Goal: Task Accomplishment & Management: Use online tool/utility

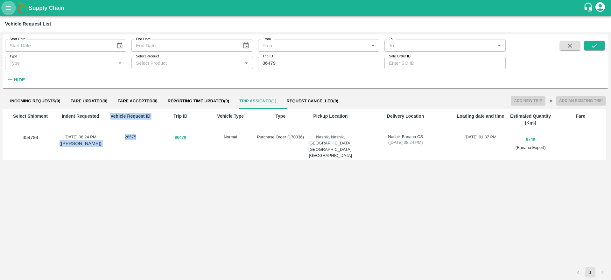
click at [4, 10] on button "open drawer" at bounding box center [8, 8] width 15 height 15
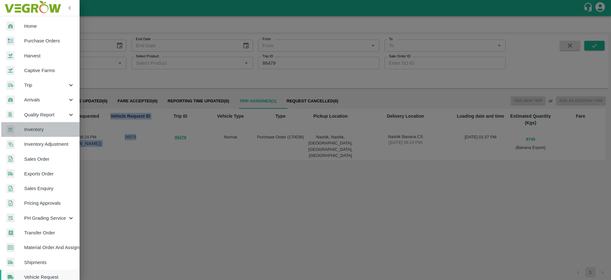
click at [48, 129] on span "Inventory" at bounding box center [49, 129] width 50 height 7
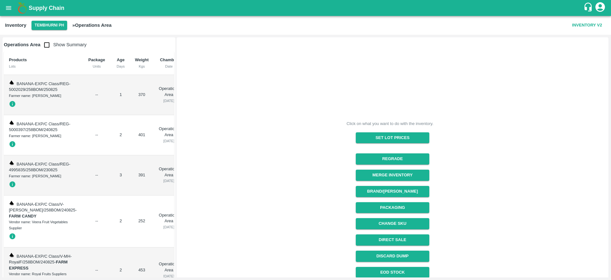
click at [52, 27] on button "Tembhurni PH" at bounding box center [50, 25] width 36 height 9
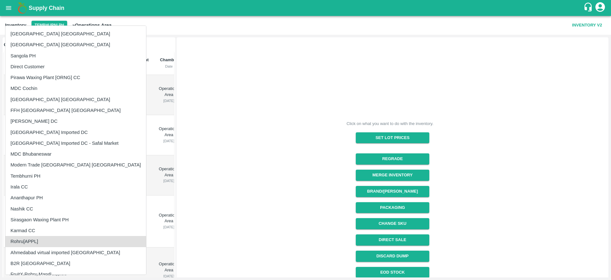
click at [40, 244] on li "Rohru[APPL]" at bounding box center [75, 241] width 141 height 11
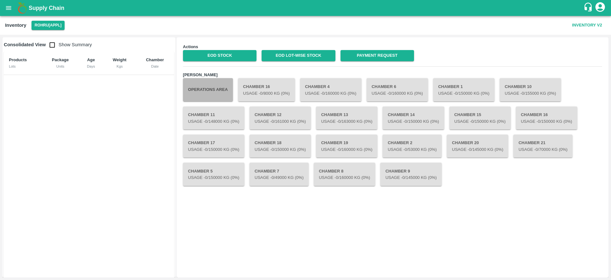
click at [213, 85] on button "Operations Area" at bounding box center [208, 89] width 50 height 23
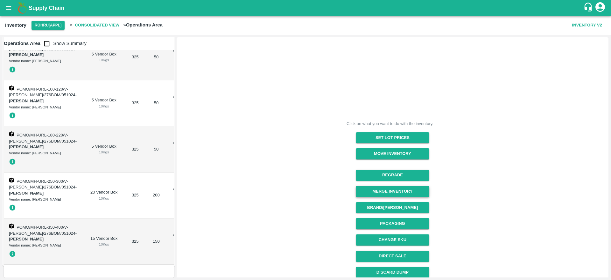
scroll to position [68, 0]
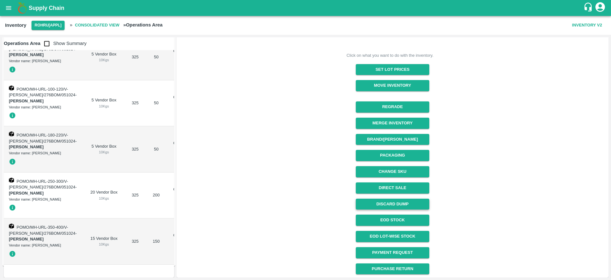
click at [399, 200] on button "Discard Dump" at bounding box center [393, 203] width 74 height 11
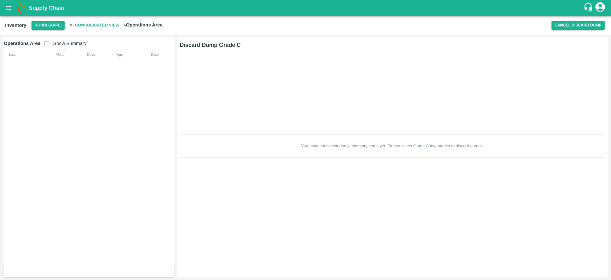
scroll to position [12, 0]
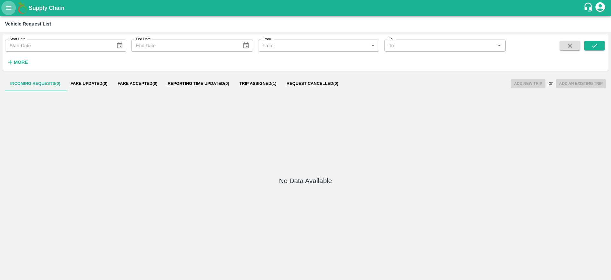
click at [4, 4] on button "open drawer" at bounding box center [8, 8] width 15 height 15
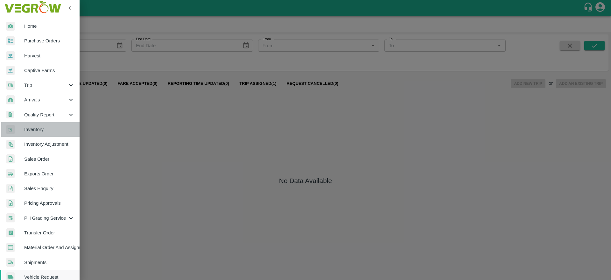
click at [45, 124] on link "Inventory" at bounding box center [40, 129] width 80 height 15
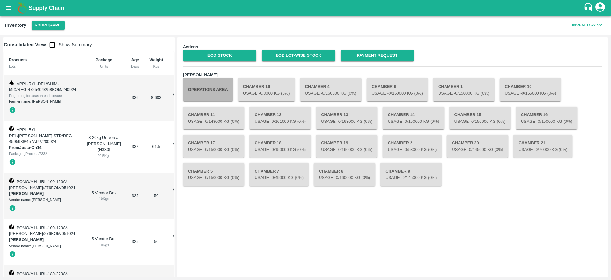
click at [218, 93] on button "Operations Area" at bounding box center [208, 89] width 50 height 23
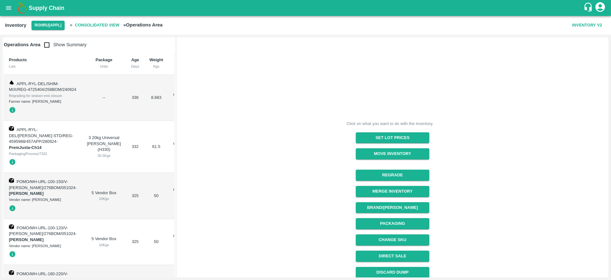
scroll to position [68, 0]
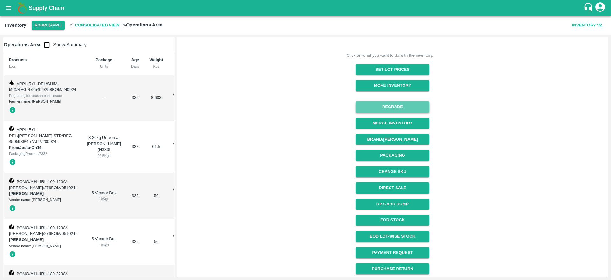
click at [401, 110] on button "Regrade" at bounding box center [393, 106] width 74 height 11
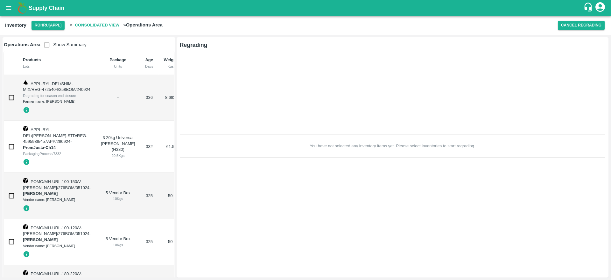
scroll to position [0, 0]
click at [5, 103] on input "checkbox" at bounding box center [11, 97] width 13 height 13
checkbox input "true"
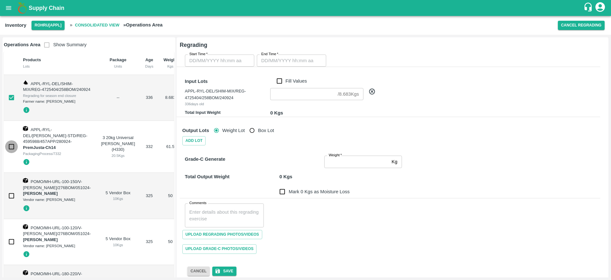
click at [9, 153] on input "checkbox" at bounding box center [11, 146] width 13 height 13
checkbox input "false"
type input "DD/MM/YYYY hh:mm aa"
click at [235, 62] on input "DD/MM/YYYY hh:mm aa" at bounding box center [217, 60] width 65 height 12
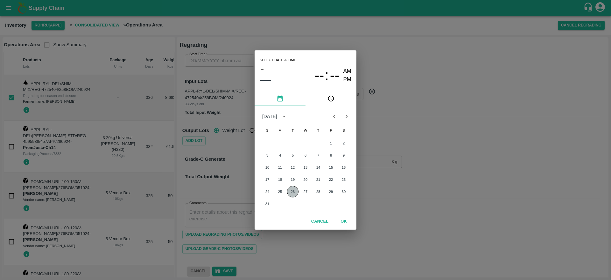
click at [292, 190] on button "26" at bounding box center [292, 191] width 11 height 11
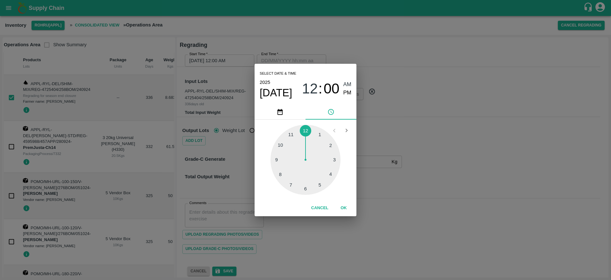
click at [331, 148] on div at bounding box center [306, 159] width 70 height 70
click at [345, 96] on span "PM" at bounding box center [348, 93] width 8 height 9
type input "[DATE] 02:00 PM"
click at [345, 94] on span "PM" at bounding box center [348, 93] width 8 height 9
click at [391, 93] on div "Select date & time [DATE] 02 : 00 AM PM 05 10 15 20 25 30 35 40 45 50 55 00 Can…" at bounding box center [305, 140] width 611 height 280
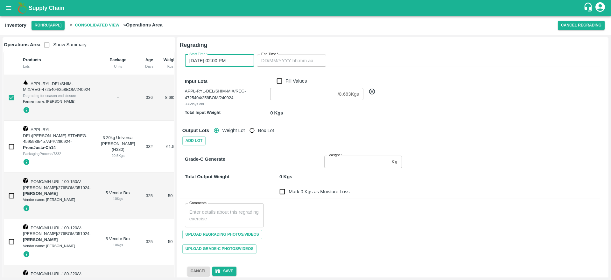
type input "DD/MM/YYYY hh:mm aa"
click at [312, 58] on input "DD/MM/YYYY hh:mm aa" at bounding box center [289, 60] width 65 height 12
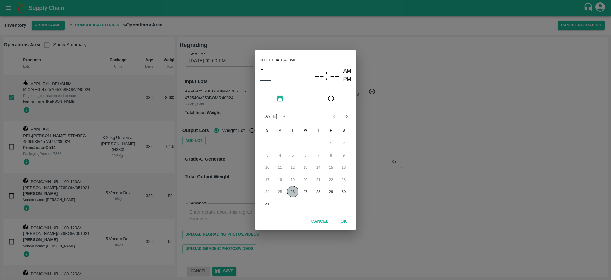
click at [290, 186] on button "26" at bounding box center [292, 191] width 11 height 11
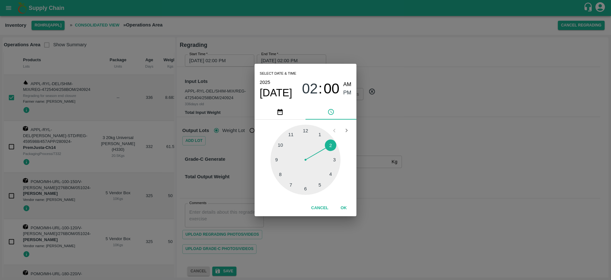
click at [336, 158] on div at bounding box center [306, 159] width 70 height 70
click at [321, 136] on div at bounding box center [306, 159] width 70 height 70
click at [330, 131] on button "Open previous view" at bounding box center [334, 130] width 12 height 12
click at [328, 144] on div at bounding box center [306, 159] width 70 height 70
type input "[DATE] 02:06 PM"
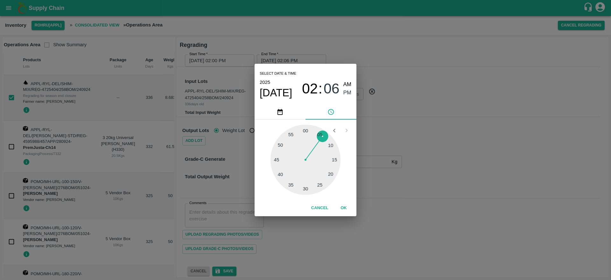
click at [346, 94] on span "PM" at bounding box center [348, 93] width 8 height 9
click at [391, 103] on div "Select date & time [DATE] 02 : 06 AM PM 05 10 15 20 25 30 35 40 45 50 55 00 Can…" at bounding box center [305, 140] width 611 height 280
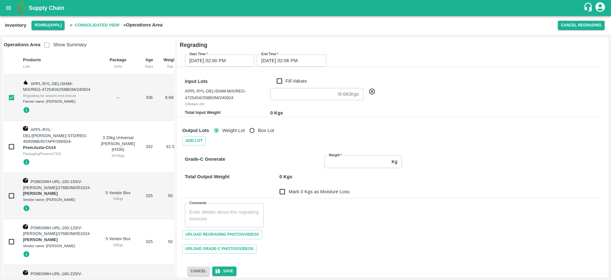
click at [282, 86] on div "/ 8.683 Kgs ​" at bounding box center [316, 95] width 96 height 21
click at [281, 85] on div "APPL-RYL-DEL/SHIM-MIX/REG-4725404/258BOM/240924 336 days old / 8.683 Kgs ​" at bounding box center [390, 95] width 421 height 24
click at [280, 83] on input "Fill Values" at bounding box center [279, 80] width 12 height 7
checkbox input "true"
type input "8.683"
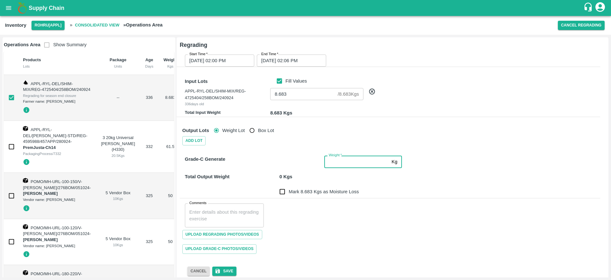
click at [339, 164] on input "Weight   *" at bounding box center [356, 161] width 65 height 12
click at [284, 193] on input "Mark 8.683 Kgs as Moisture Loss" at bounding box center [282, 191] width 13 height 13
checkbox input "true"
click at [346, 162] on input "Weight   *" at bounding box center [356, 161] width 65 height 12
type input "8.683"
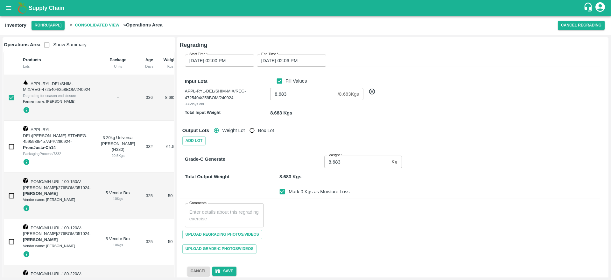
click at [399, 200] on div "Comments x Comments" at bounding box center [390, 212] width 421 height 29
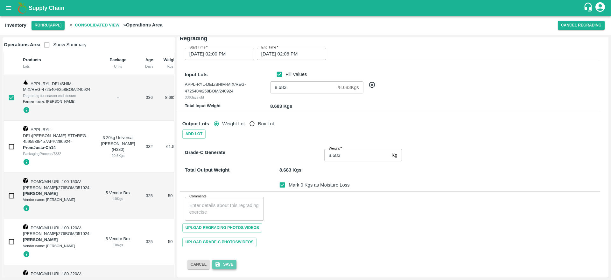
click at [222, 259] on button "Save" at bounding box center [224, 263] width 24 height 9
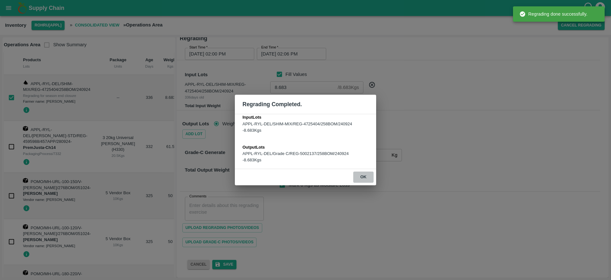
click at [364, 174] on button "ok" at bounding box center [363, 176] width 20 height 11
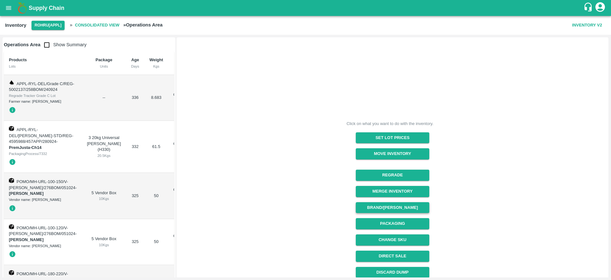
scroll to position [68, 0]
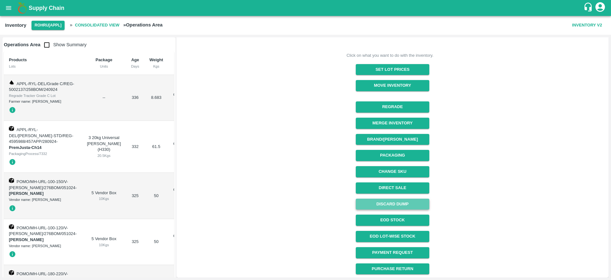
click at [395, 204] on button "Discard Dump" at bounding box center [393, 203] width 74 height 11
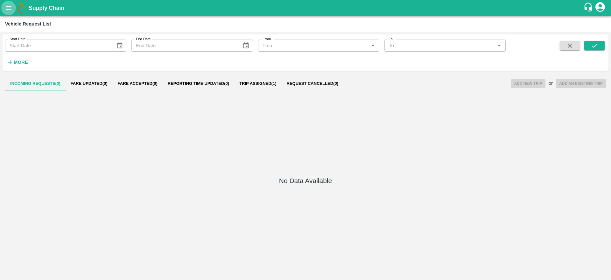
click at [7, 5] on icon "open drawer" at bounding box center [8, 7] width 7 height 7
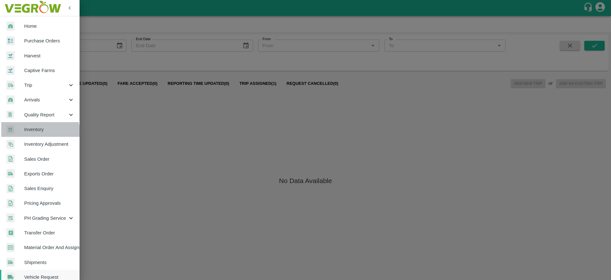
click at [31, 134] on link "Inventory" at bounding box center [40, 129] width 80 height 15
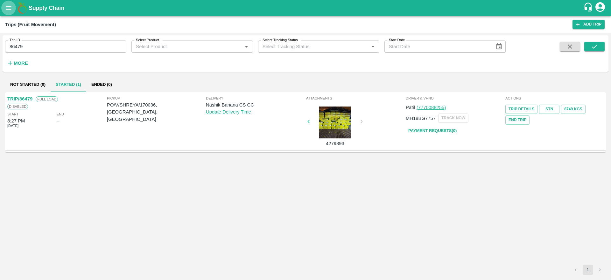
click at [5, 8] on icon "open drawer" at bounding box center [8, 7] width 7 height 7
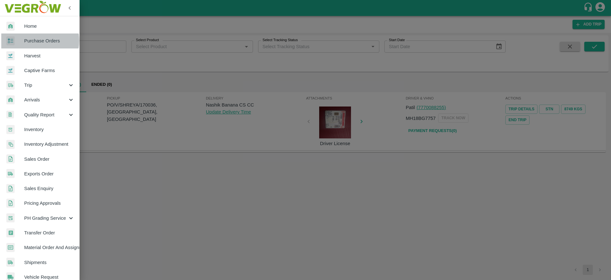
click at [35, 40] on span "Purchase Orders" at bounding box center [49, 40] width 50 height 7
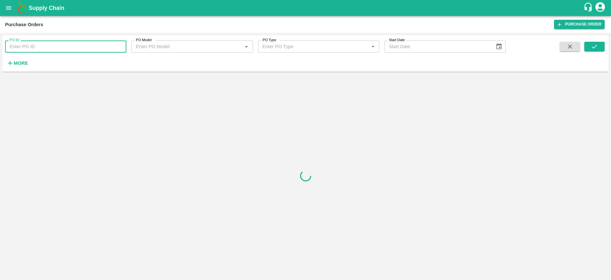
click at [51, 51] on input "PO ID" at bounding box center [65, 46] width 121 height 12
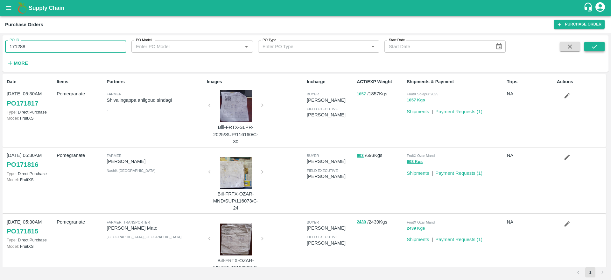
type input "171288"
click at [597, 44] on icon "submit" at bounding box center [594, 46] width 7 height 7
